Goal: Task Accomplishment & Management: Manage account settings

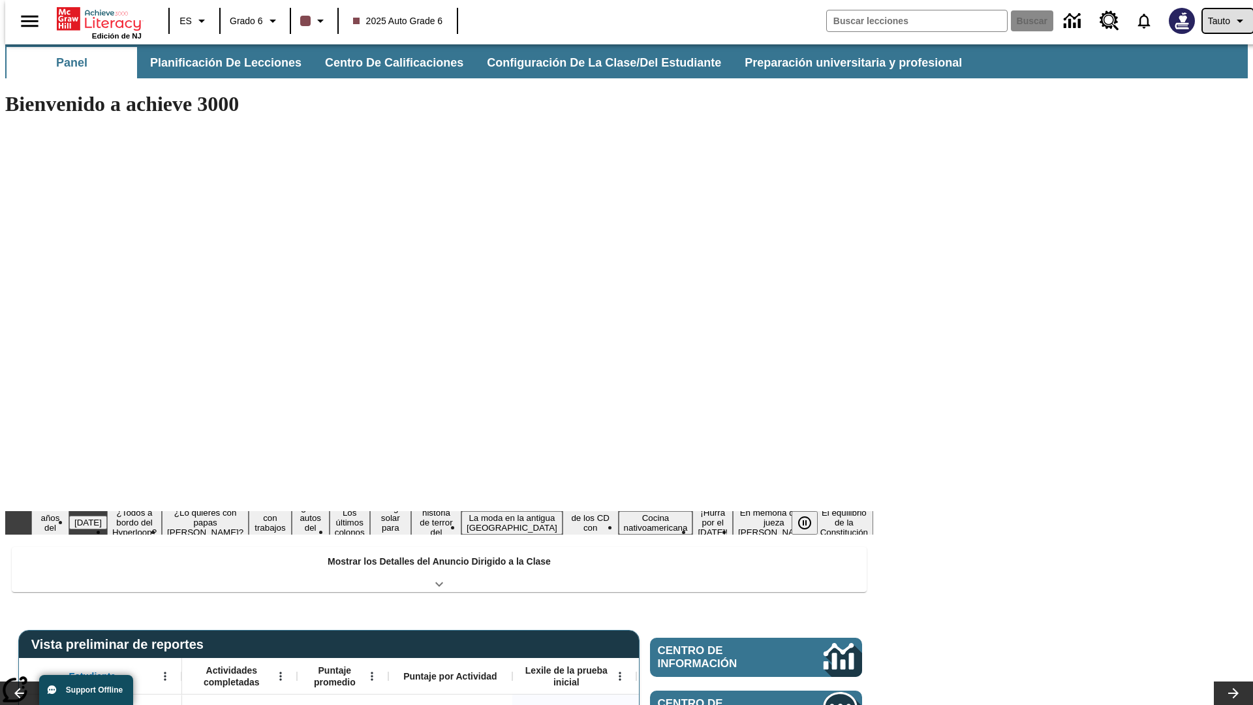
click at [1221, 21] on span "Tauto" at bounding box center [1219, 21] width 22 height 14
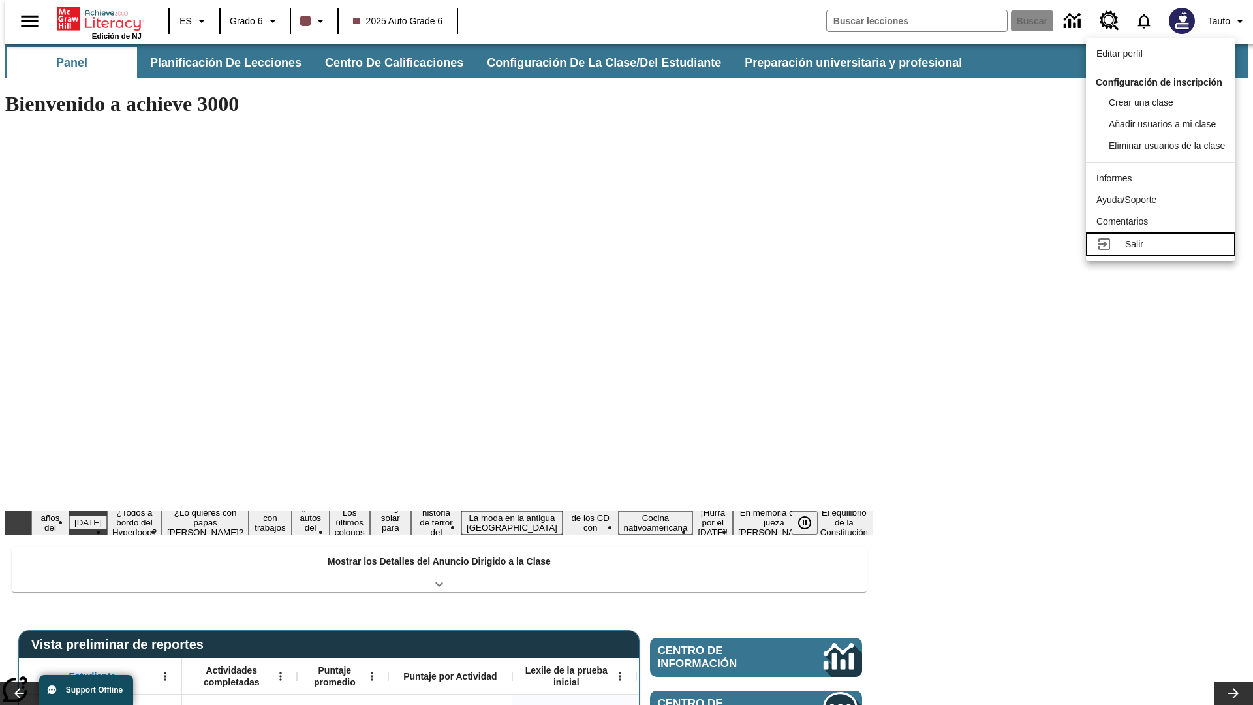
click at [1164, 251] on div "Salir" at bounding box center [1175, 244] width 100 height 14
